Goal: Book appointment/travel/reservation

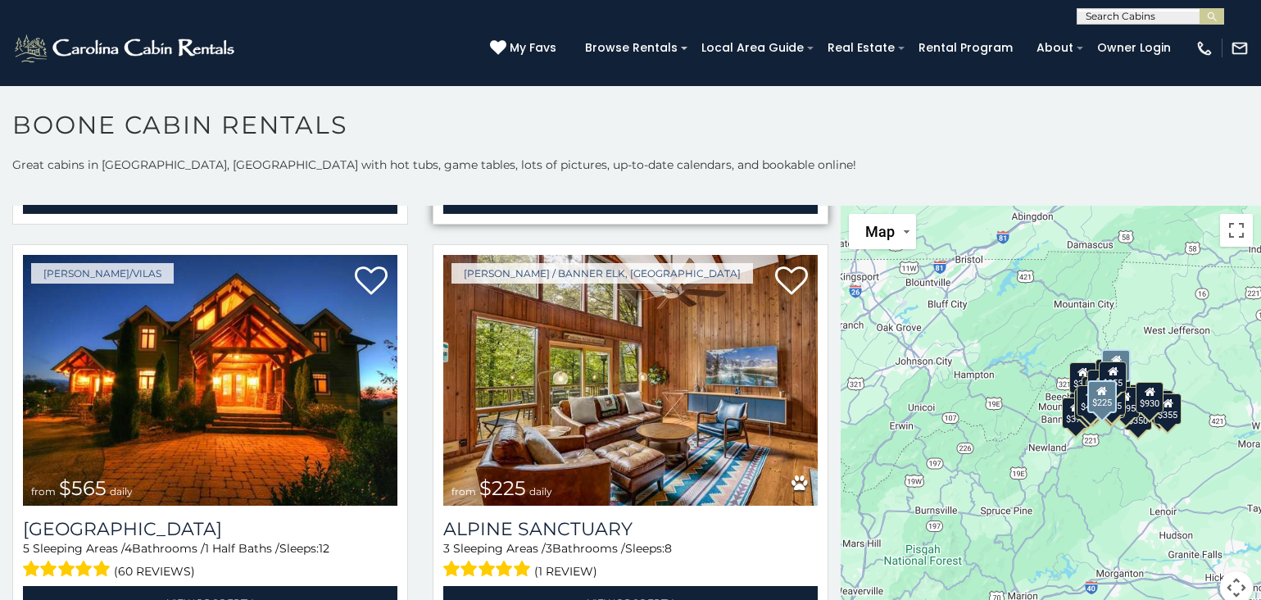
scroll to position [3278, 0]
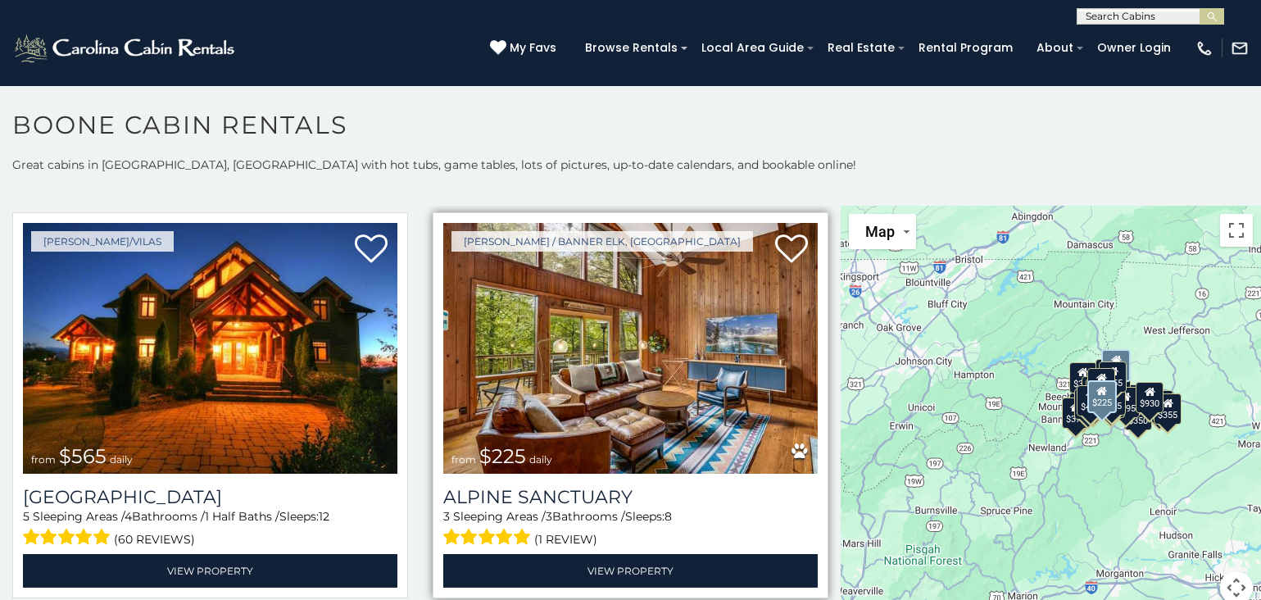
click at [601, 374] on img at bounding box center [630, 348] width 374 height 251
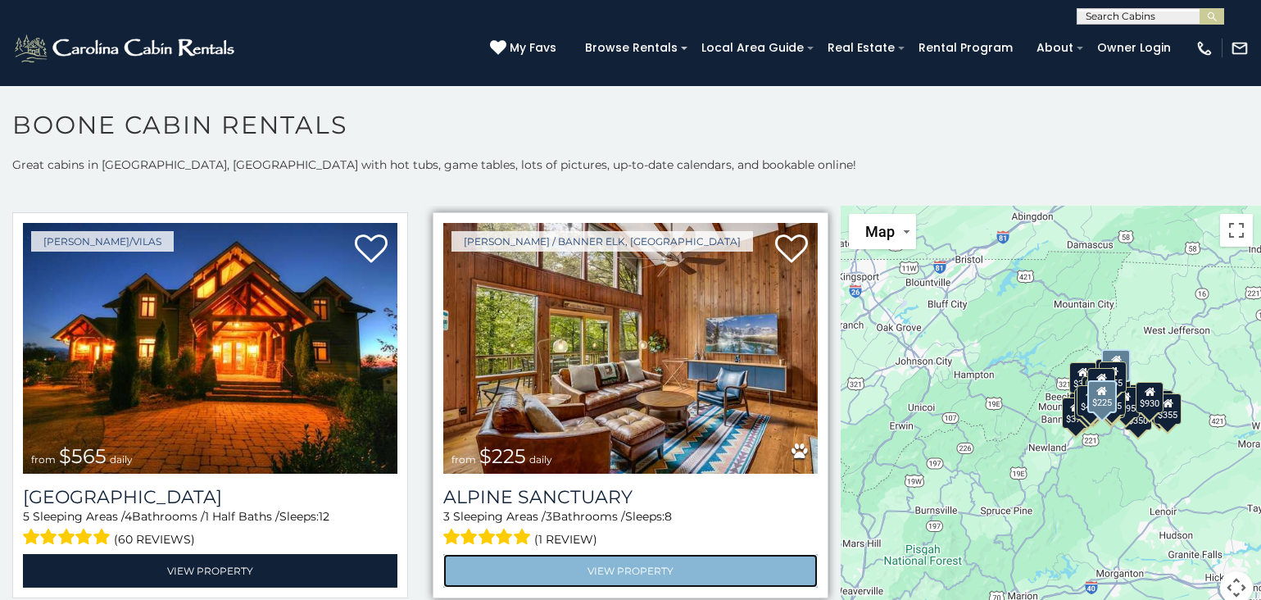
click at [594, 554] on link "View Property" at bounding box center [630, 571] width 374 height 34
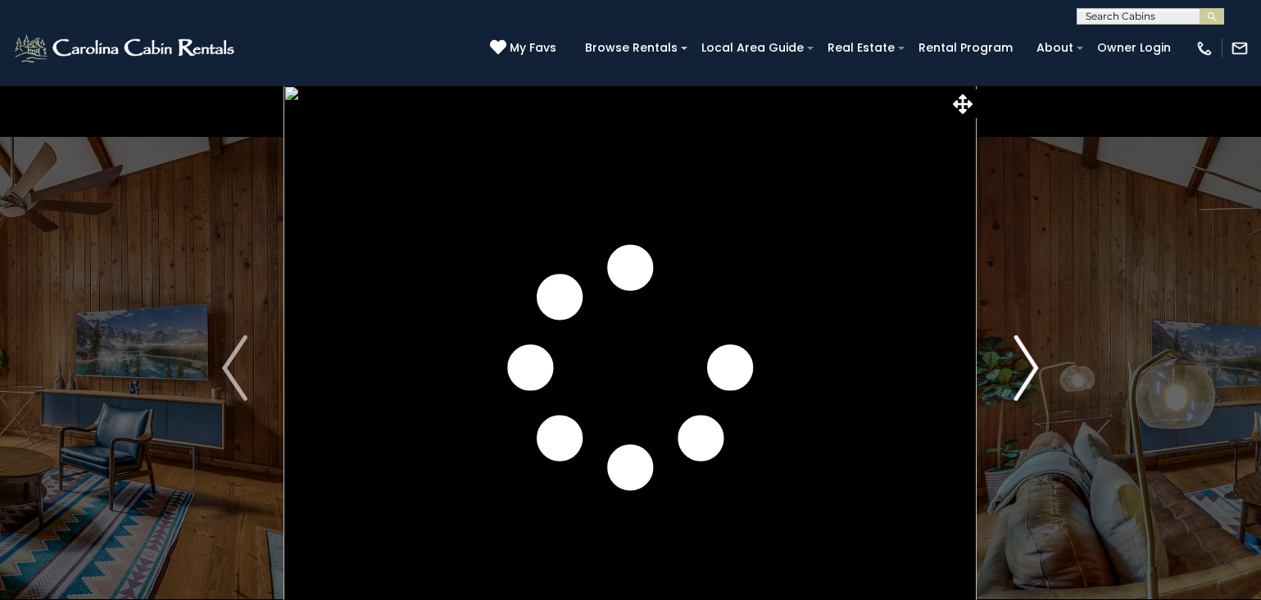
click at [1034, 367] on img "Next" at bounding box center [1026, 368] width 25 height 66
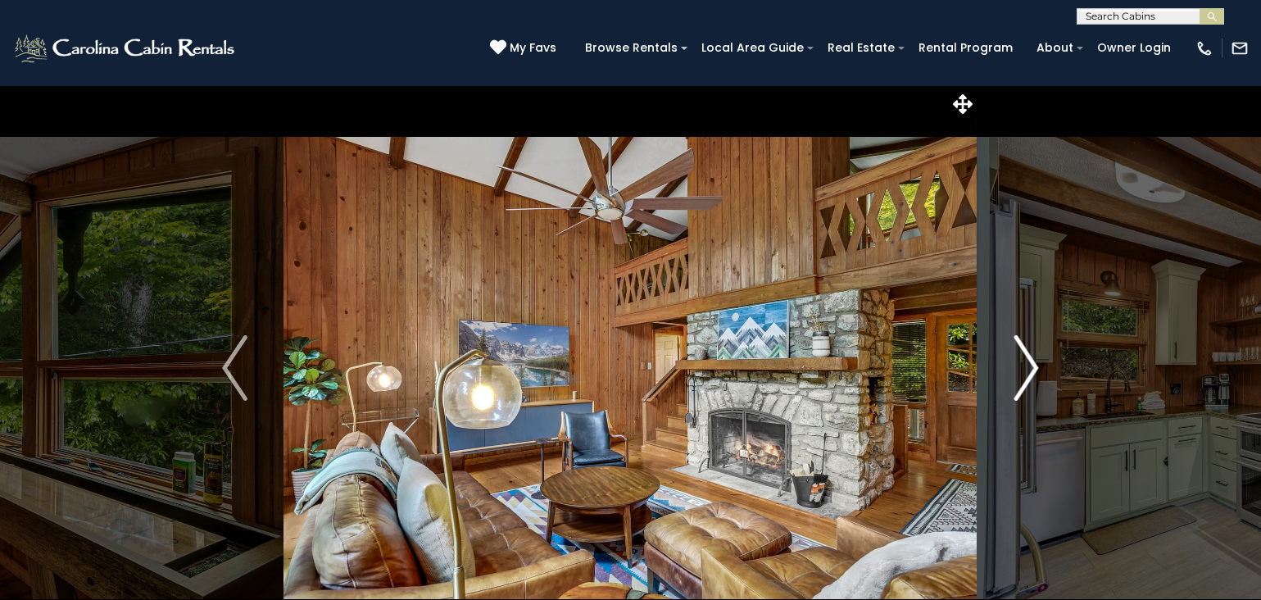
click at [1033, 367] on img "Next" at bounding box center [1026, 368] width 25 height 66
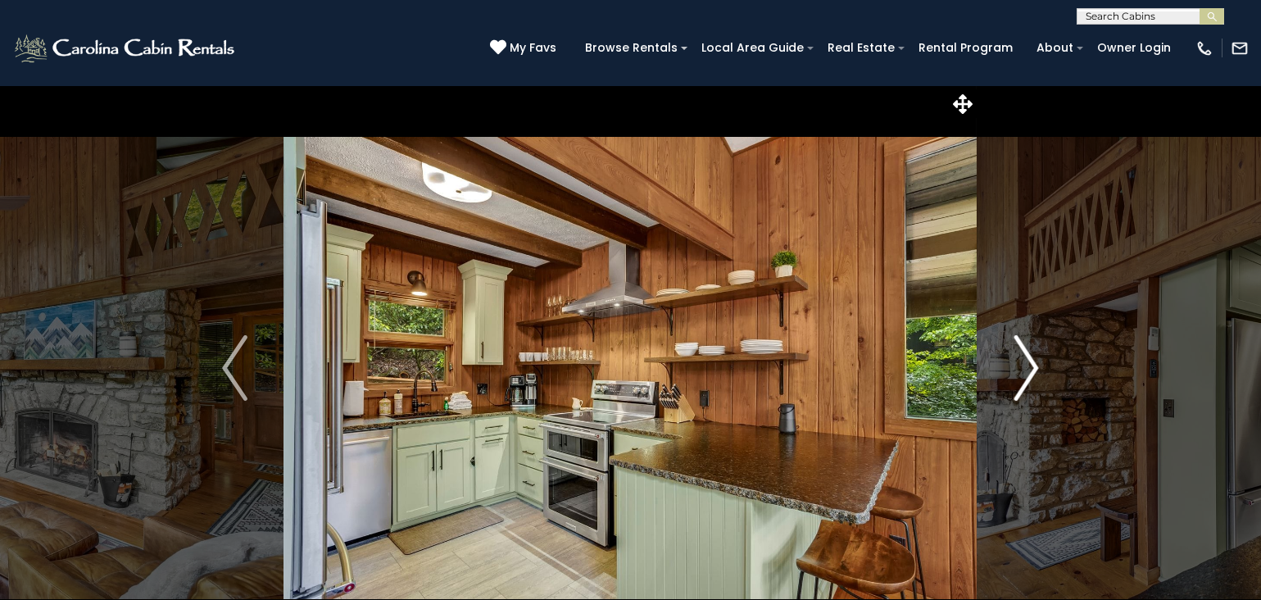
click at [1033, 367] on img "Next" at bounding box center [1026, 368] width 25 height 66
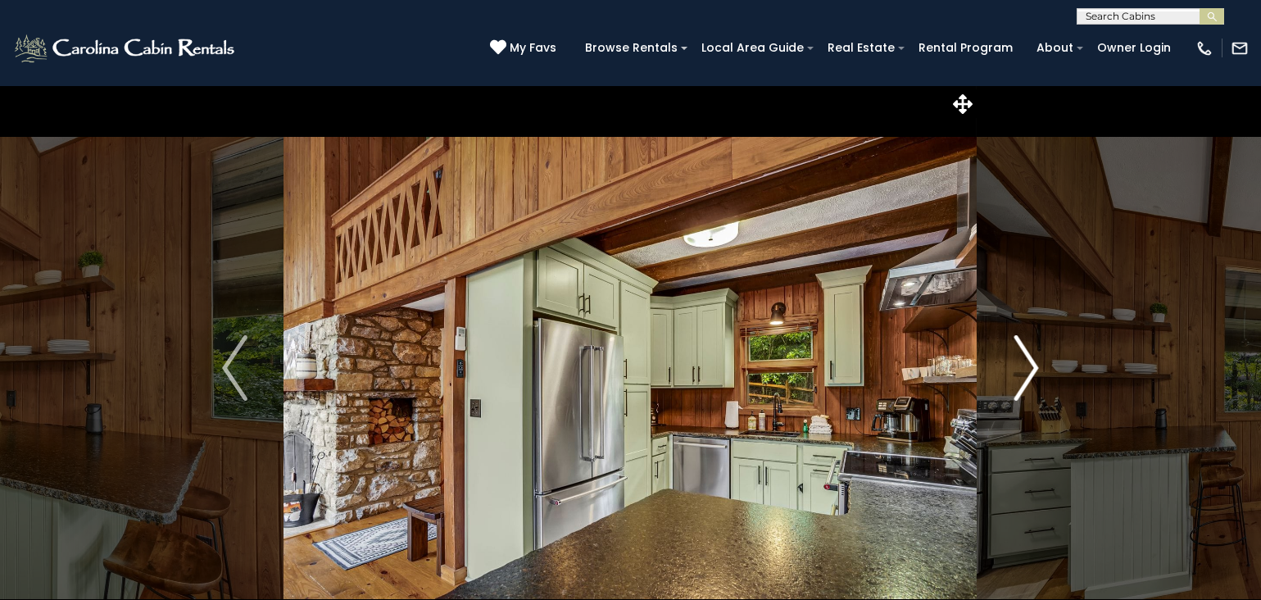
click at [1033, 367] on img "Next" at bounding box center [1026, 368] width 25 height 66
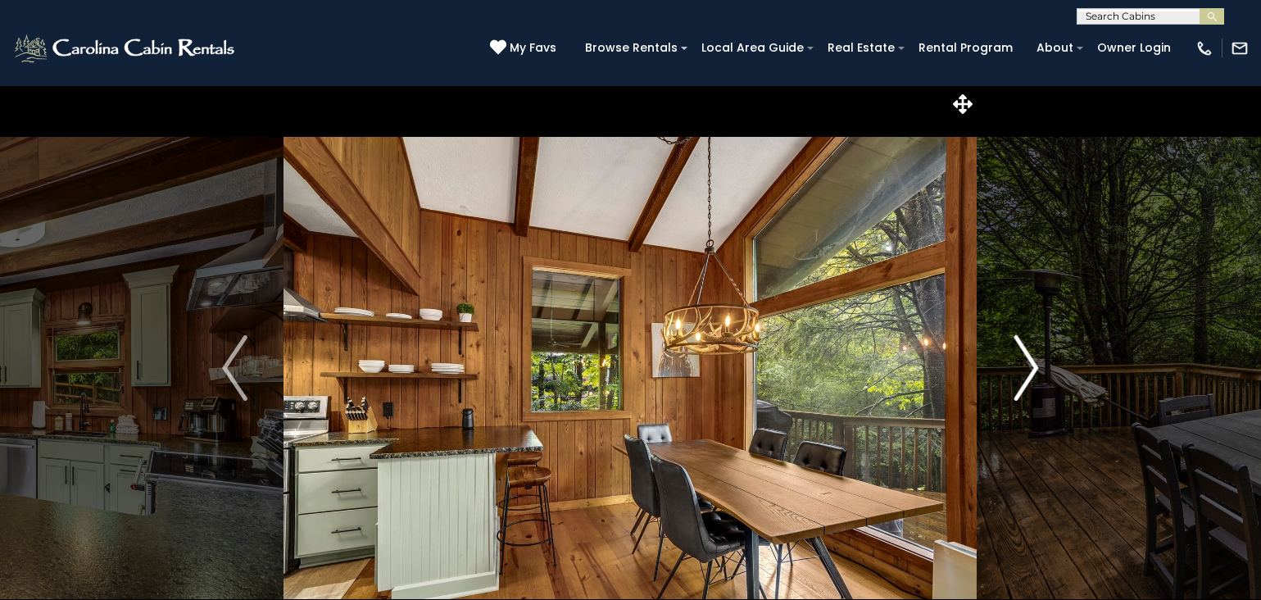
click at [1033, 367] on img "Next" at bounding box center [1026, 368] width 25 height 66
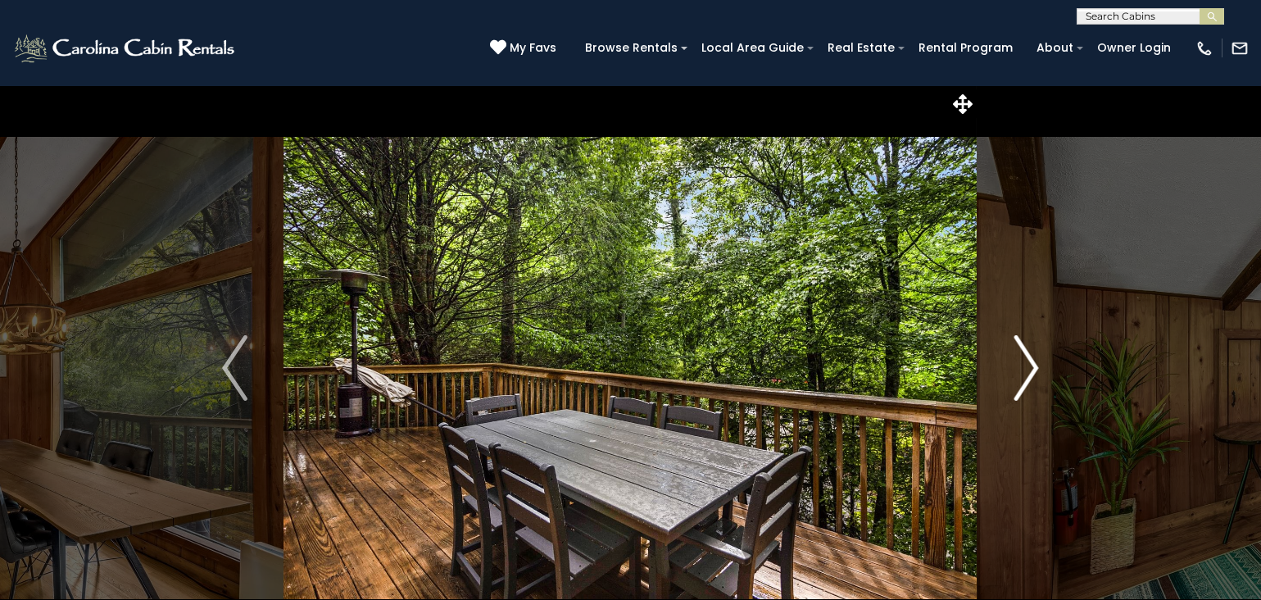
click at [1030, 367] on img "Next" at bounding box center [1026, 368] width 25 height 66
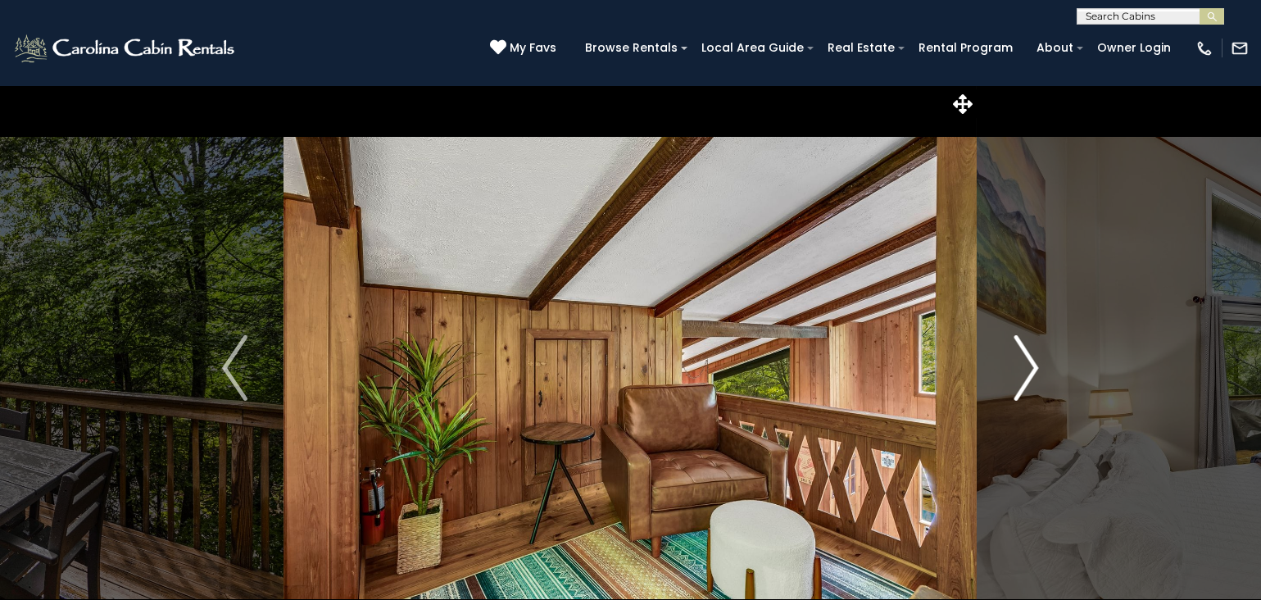
click at [1030, 367] on img "Next" at bounding box center [1026, 368] width 25 height 66
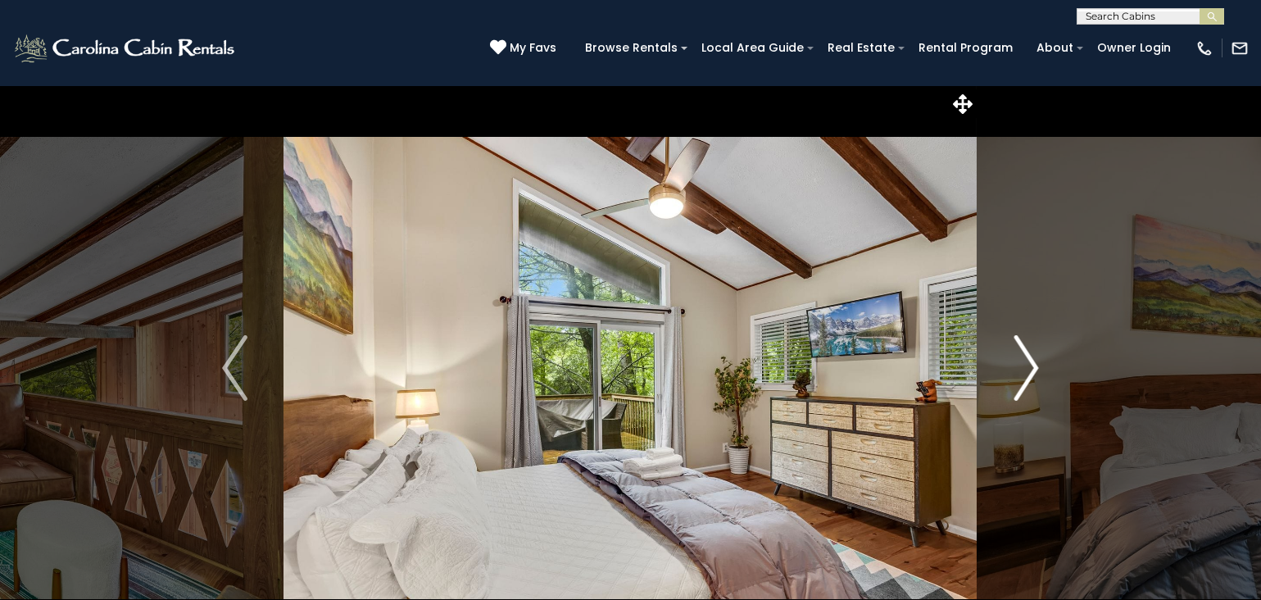
click at [1029, 367] on img "Next" at bounding box center [1026, 368] width 25 height 66
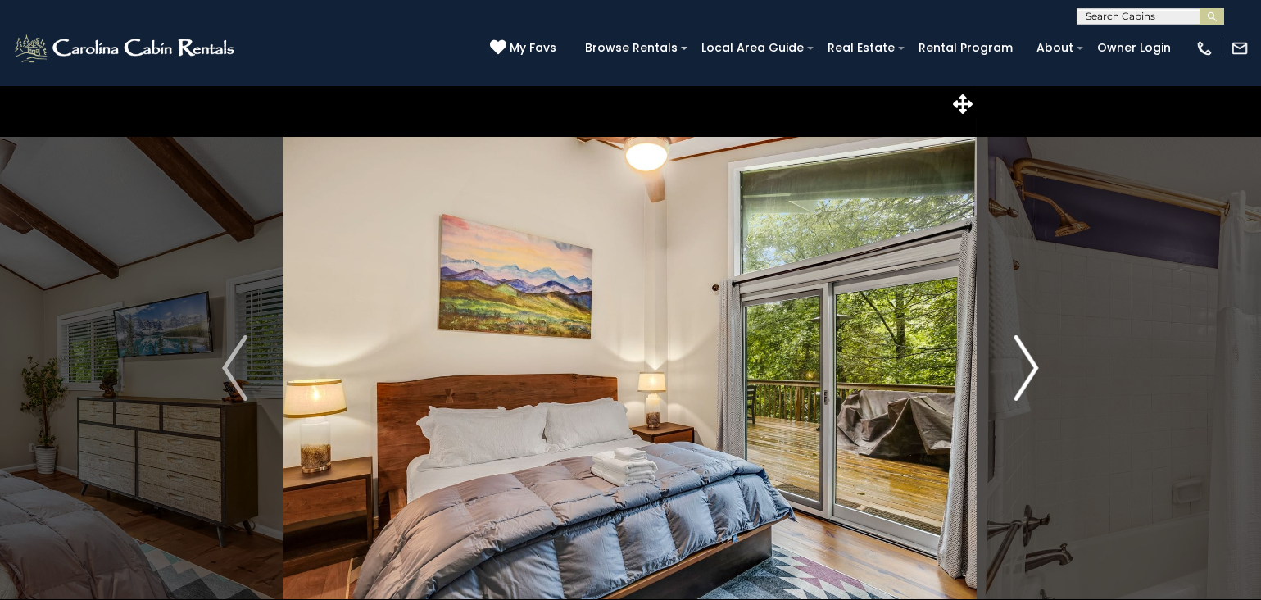
click at [1029, 367] on img "Next" at bounding box center [1026, 368] width 25 height 66
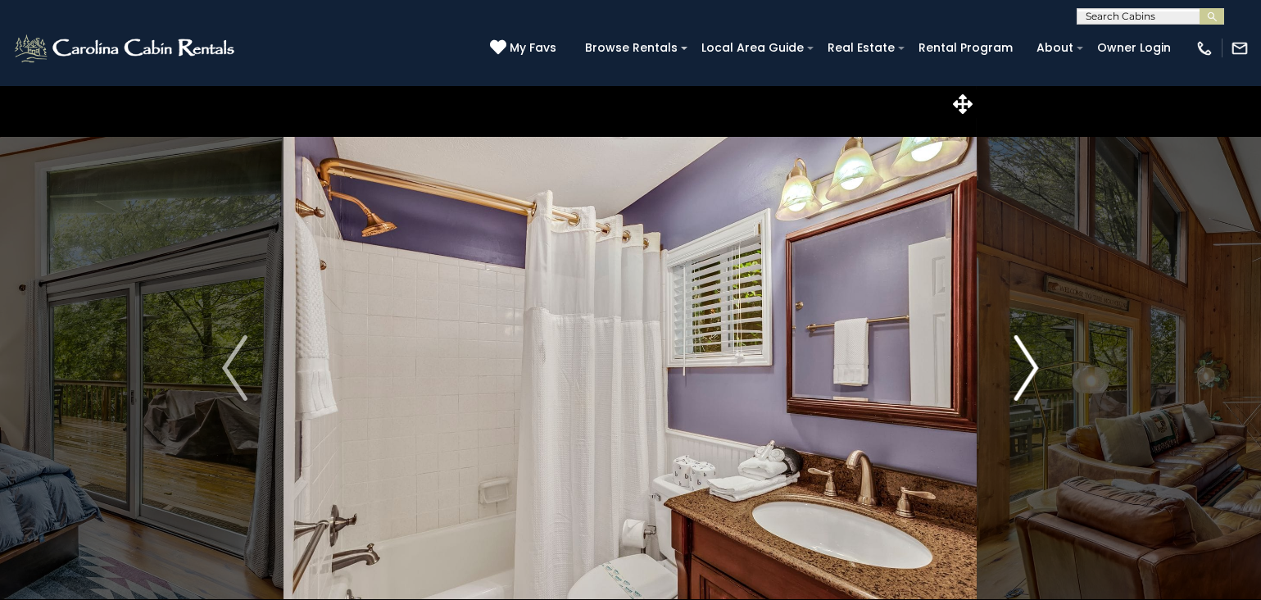
click at [1029, 367] on img "Next" at bounding box center [1026, 368] width 25 height 66
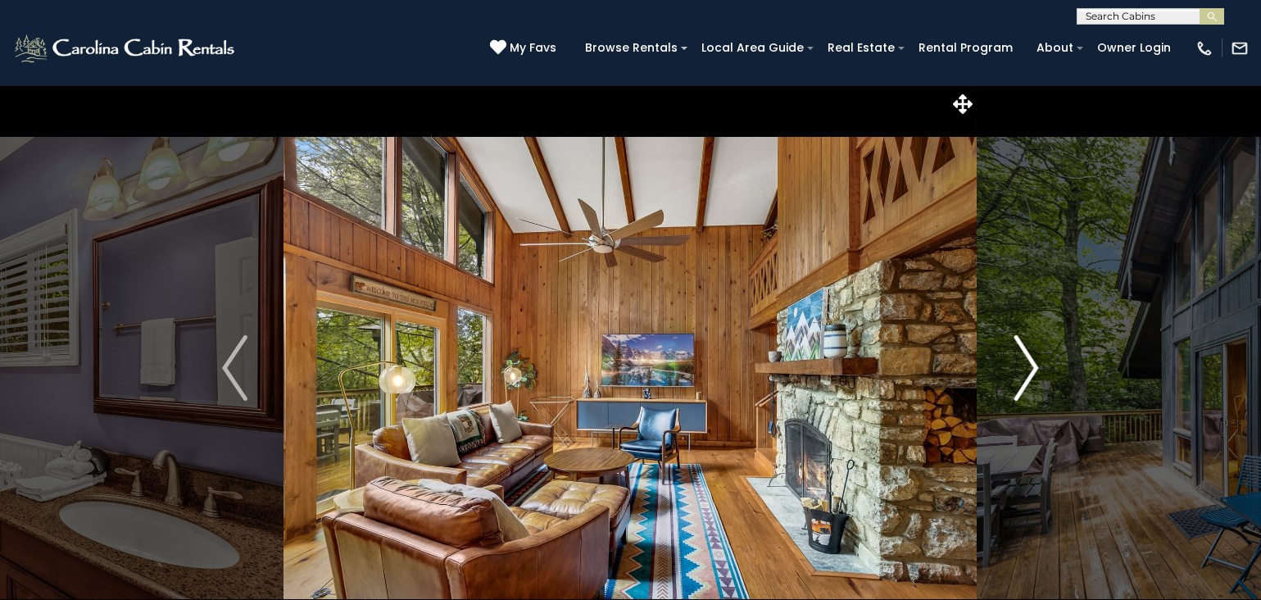
click at [1029, 367] on img "Next" at bounding box center [1026, 368] width 25 height 66
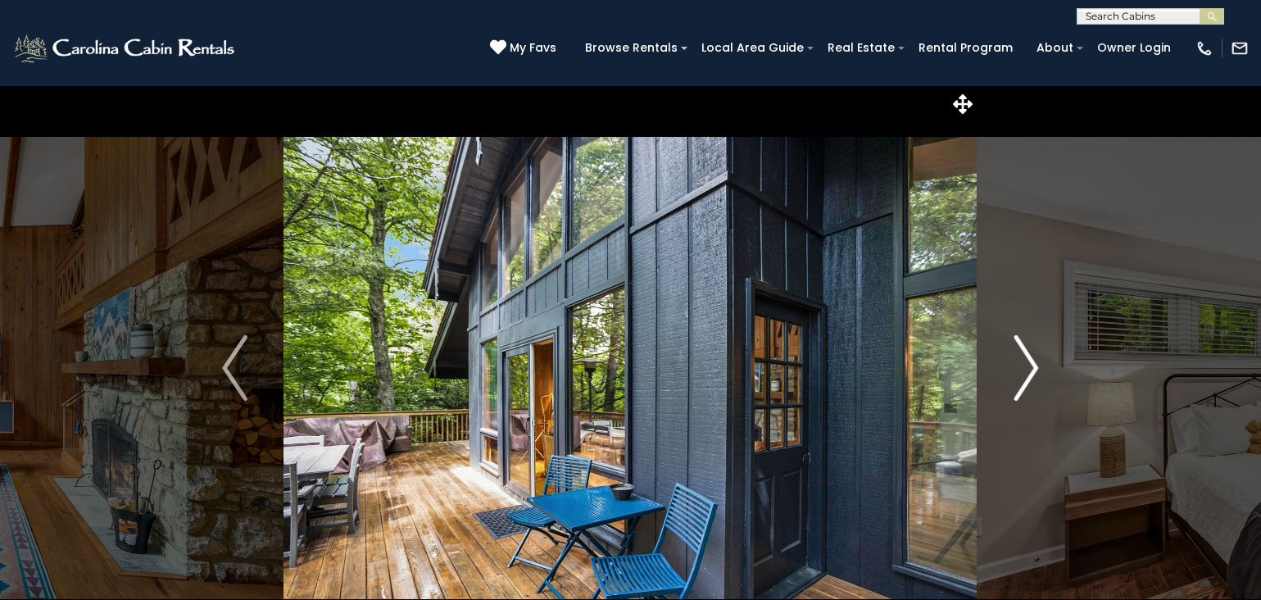
click at [1021, 361] on img "Next" at bounding box center [1026, 368] width 25 height 66
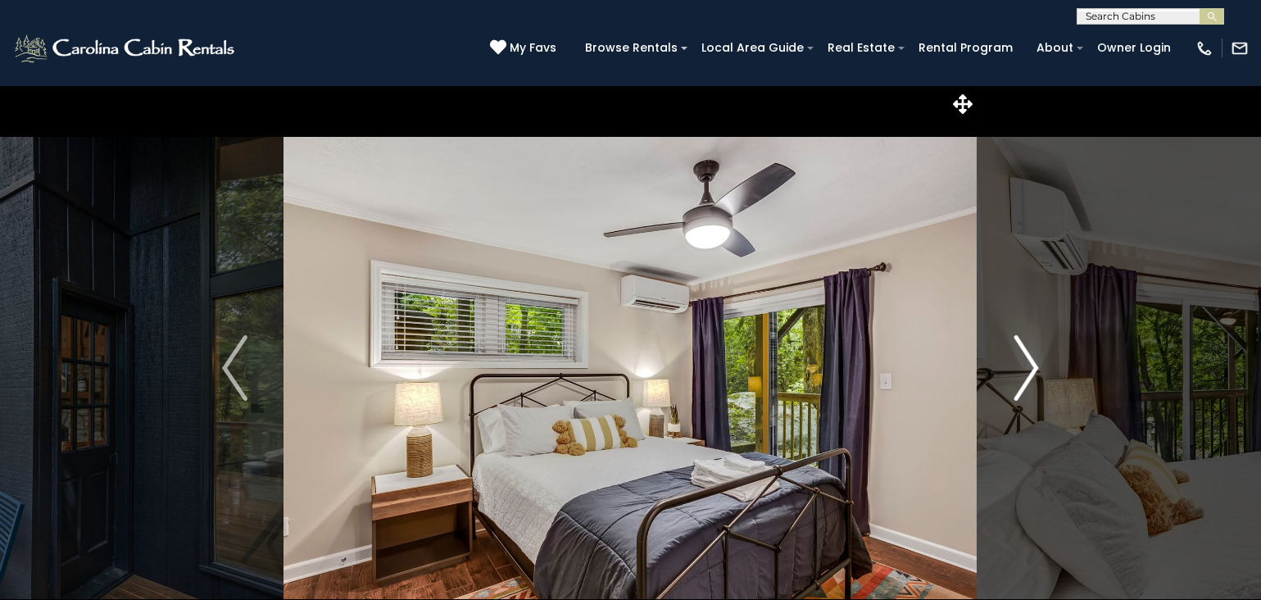
click at [1028, 363] on img "Next" at bounding box center [1026, 368] width 25 height 66
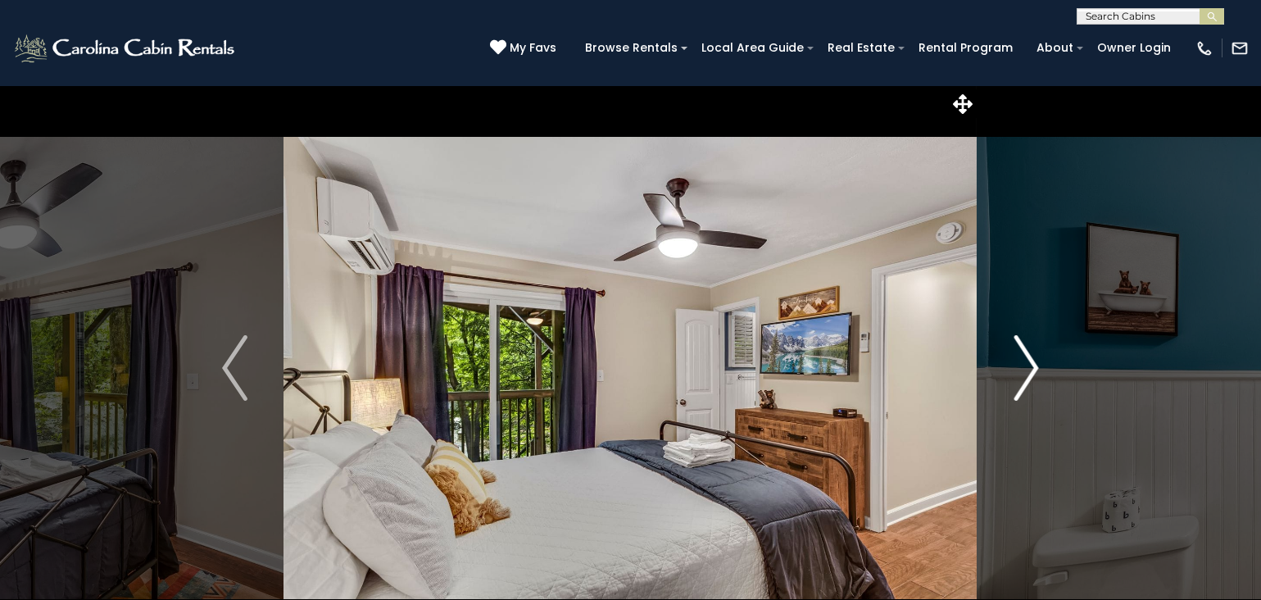
click at [1028, 363] on img "Next" at bounding box center [1026, 368] width 25 height 66
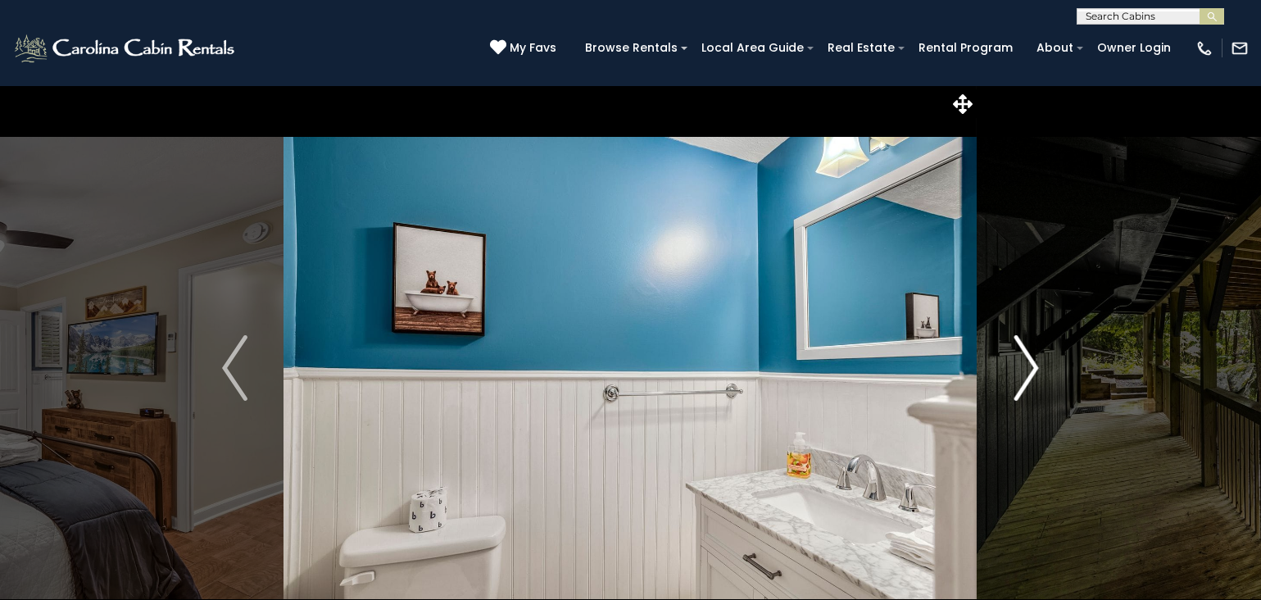
click at [1032, 362] on img "Next" at bounding box center [1026, 368] width 25 height 66
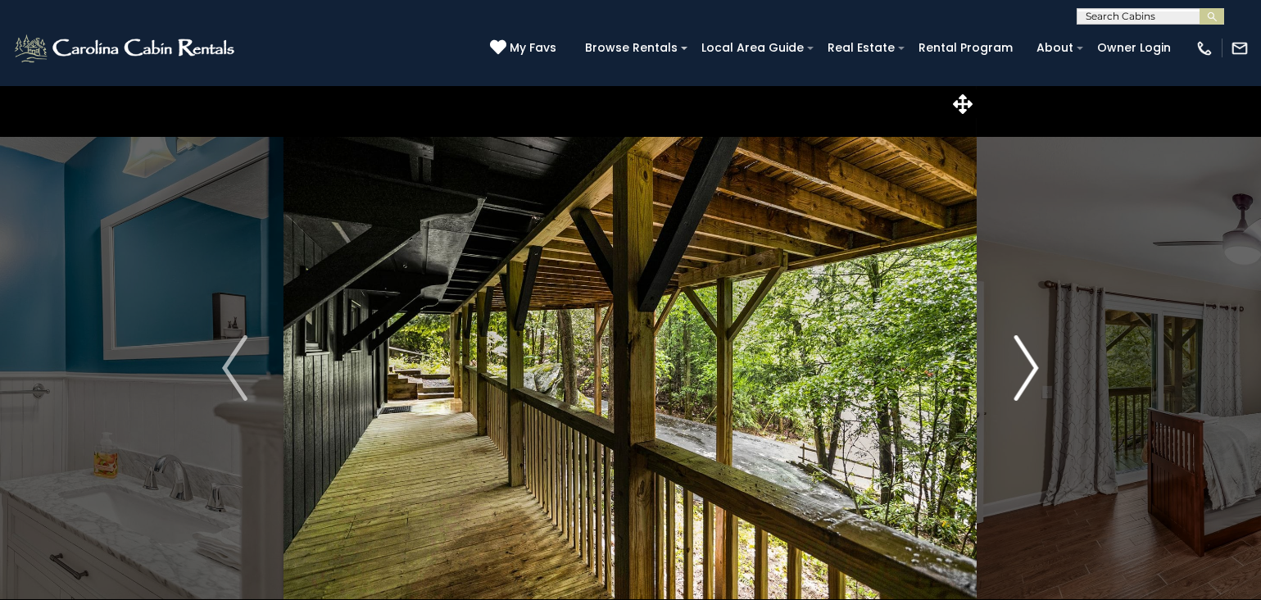
click at [1032, 362] on img "Next" at bounding box center [1026, 368] width 25 height 66
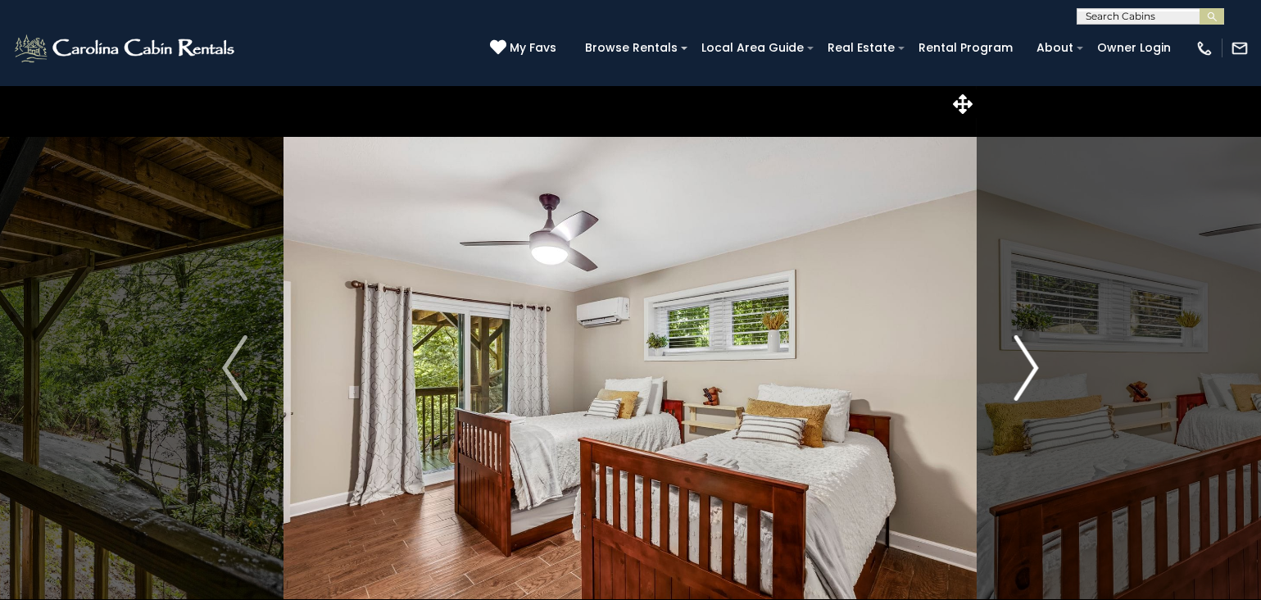
click at [1032, 362] on img "Next" at bounding box center [1026, 368] width 25 height 66
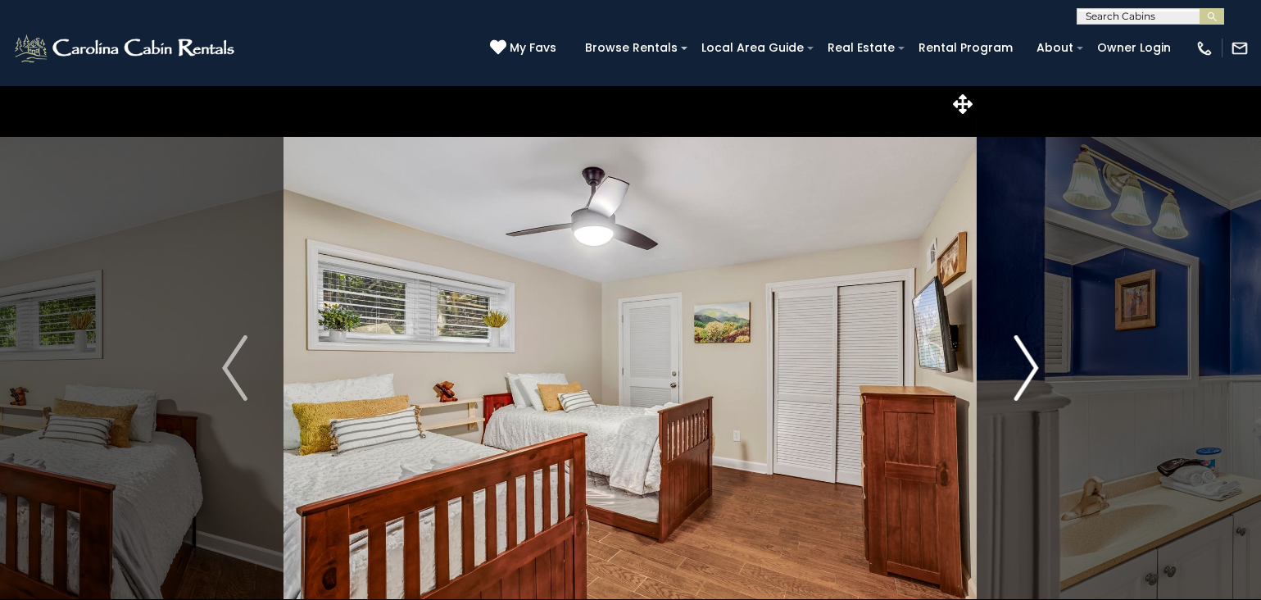
click at [1032, 362] on img "Next" at bounding box center [1026, 368] width 25 height 66
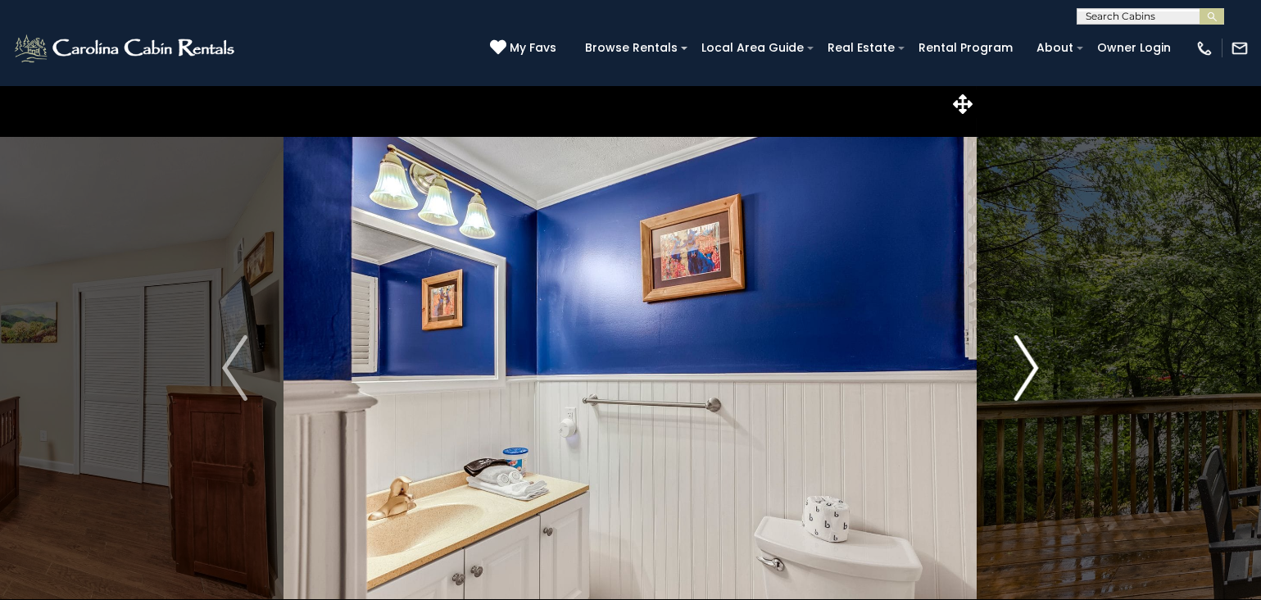
click at [1032, 362] on img "Next" at bounding box center [1026, 368] width 25 height 66
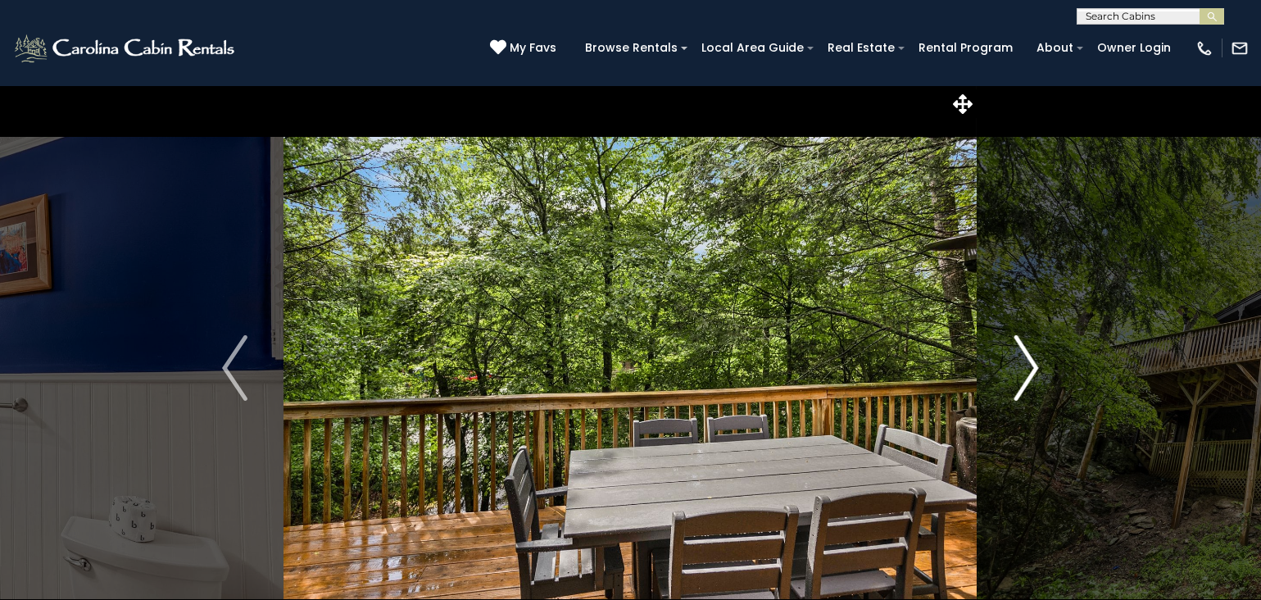
click at [1032, 362] on img "Next" at bounding box center [1026, 368] width 25 height 66
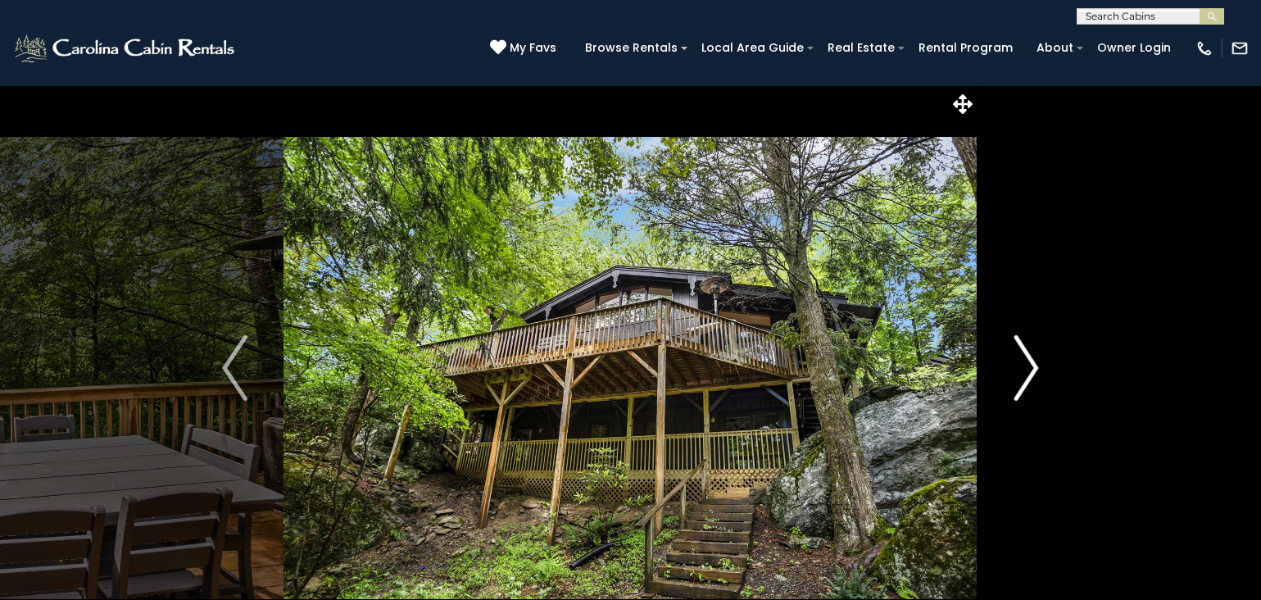
click at [1032, 362] on img "Next" at bounding box center [1026, 368] width 25 height 66
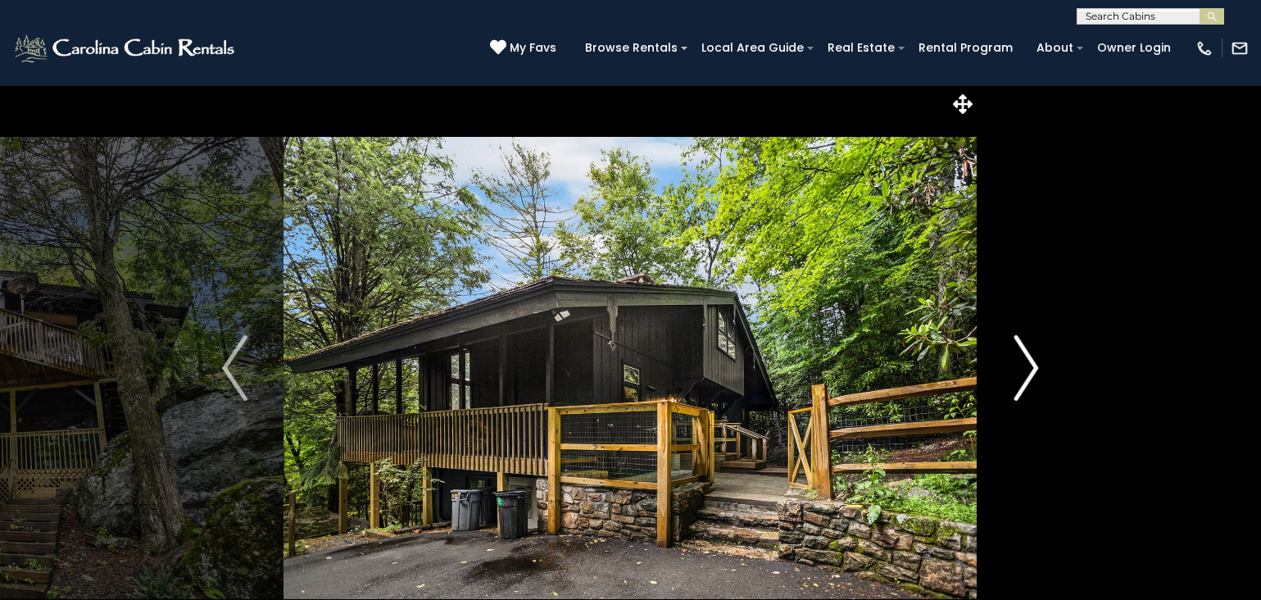
click at [1032, 362] on img "Next" at bounding box center [1026, 368] width 25 height 66
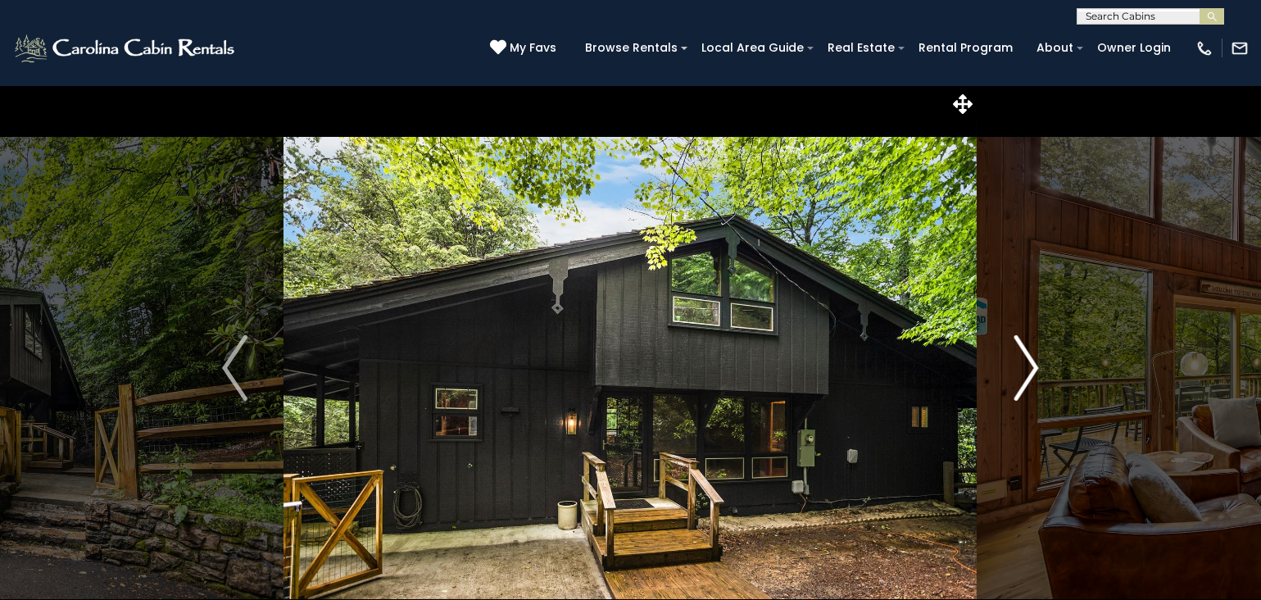
click at [1032, 362] on img "Next" at bounding box center [1026, 368] width 25 height 66
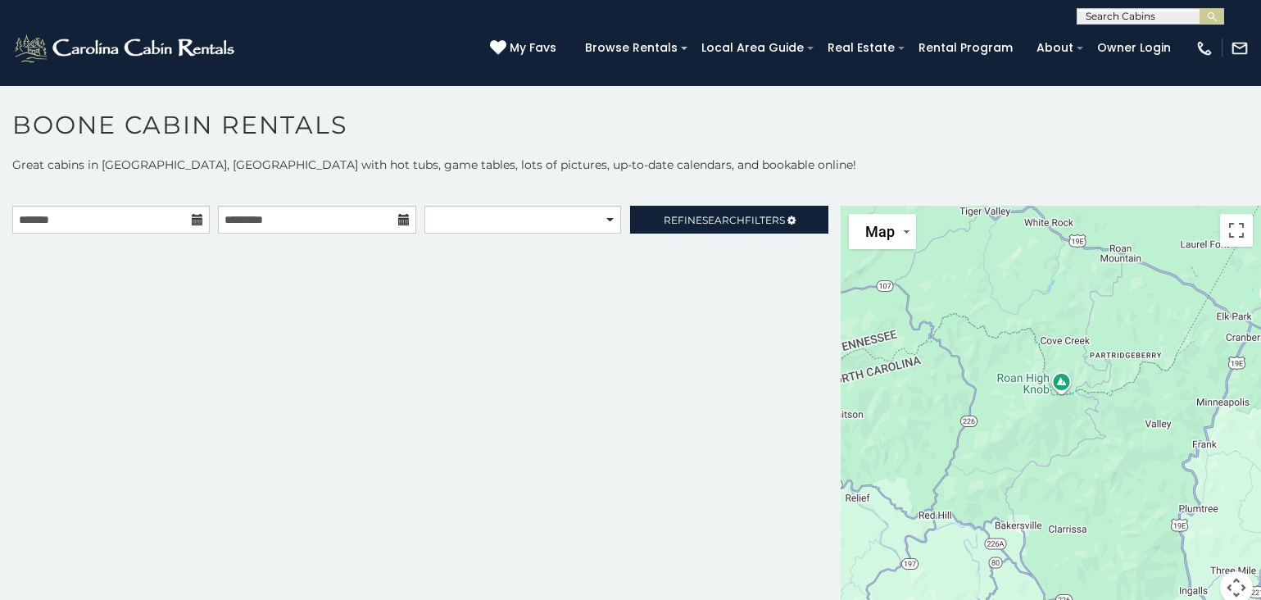
drag, startPoint x: 1051, startPoint y: 481, endPoint x: 1144, endPoint y: 331, distance: 176.2
click at [1260, 353] on html "**********" at bounding box center [630, 304] width 1261 height 609
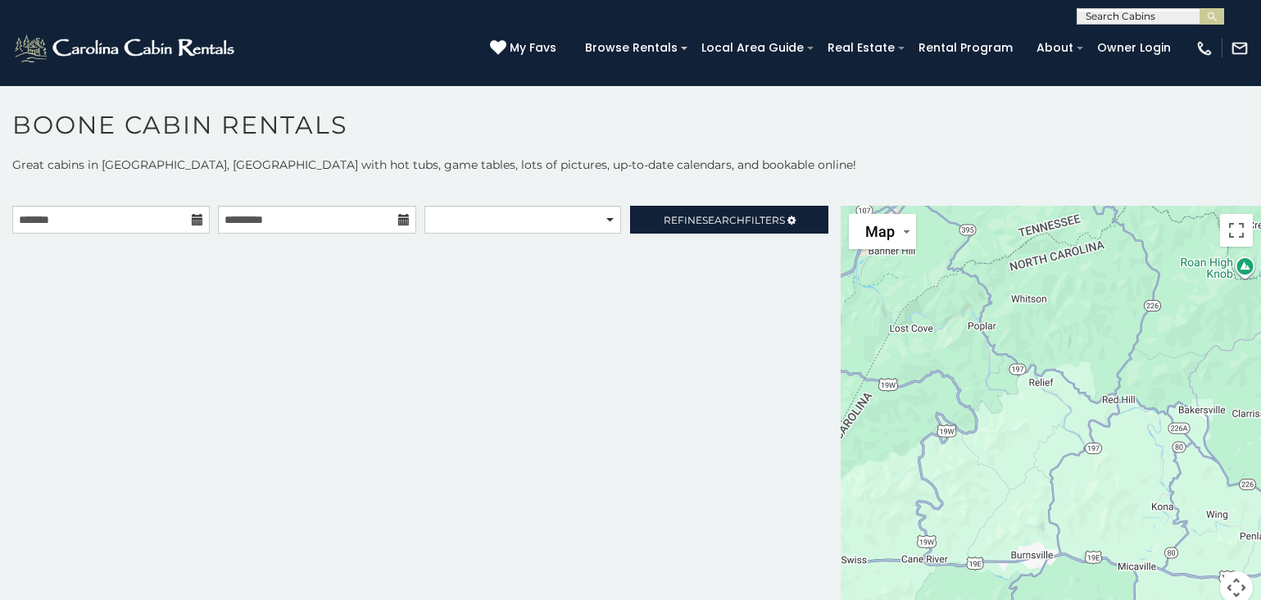
drag, startPoint x: 1164, startPoint y: 339, endPoint x: 1275, endPoint y: 216, distance: 165.4
click at [1260, 216] on html "**********" at bounding box center [630, 304] width 1261 height 609
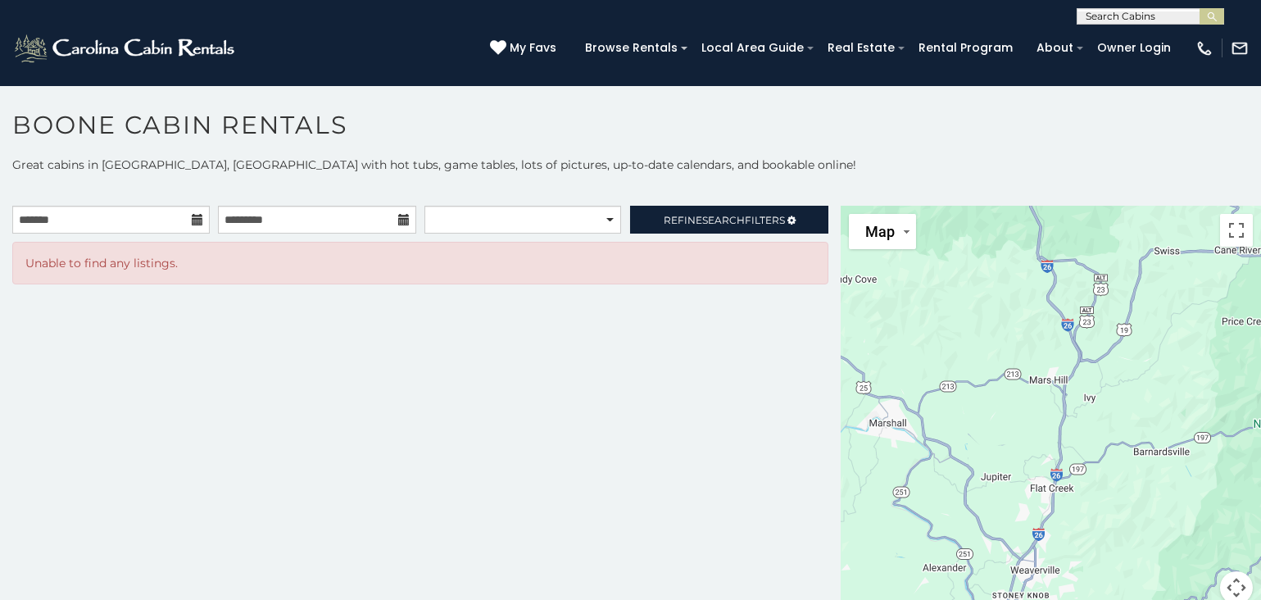
drag, startPoint x: 973, startPoint y: 444, endPoint x: 1274, endPoint y: 138, distance: 429.3
click at [1260, 138] on html "**********" at bounding box center [630, 304] width 1261 height 609
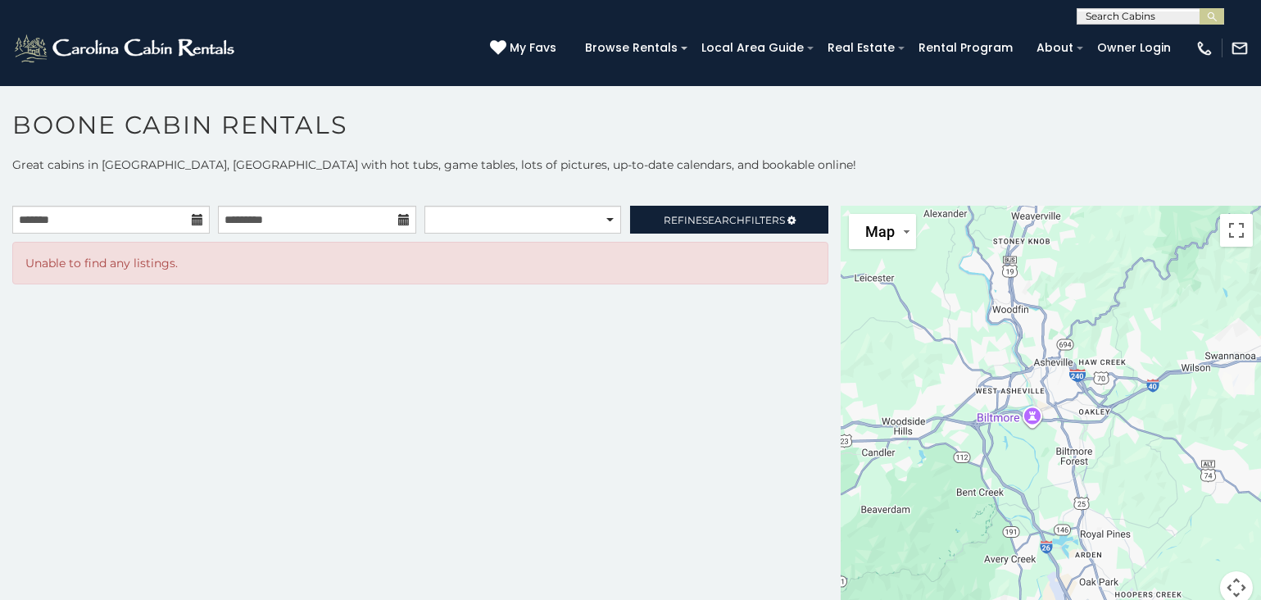
drag, startPoint x: 913, startPoint y: 456, endPoint x: 916, endPoint y: 100, distance: 355.6
click at [916, 100] on section "**********" at bounding box center [630, 347] width 1261 height 524
